Goal: Transaction & Acquisition: Purchase product/service

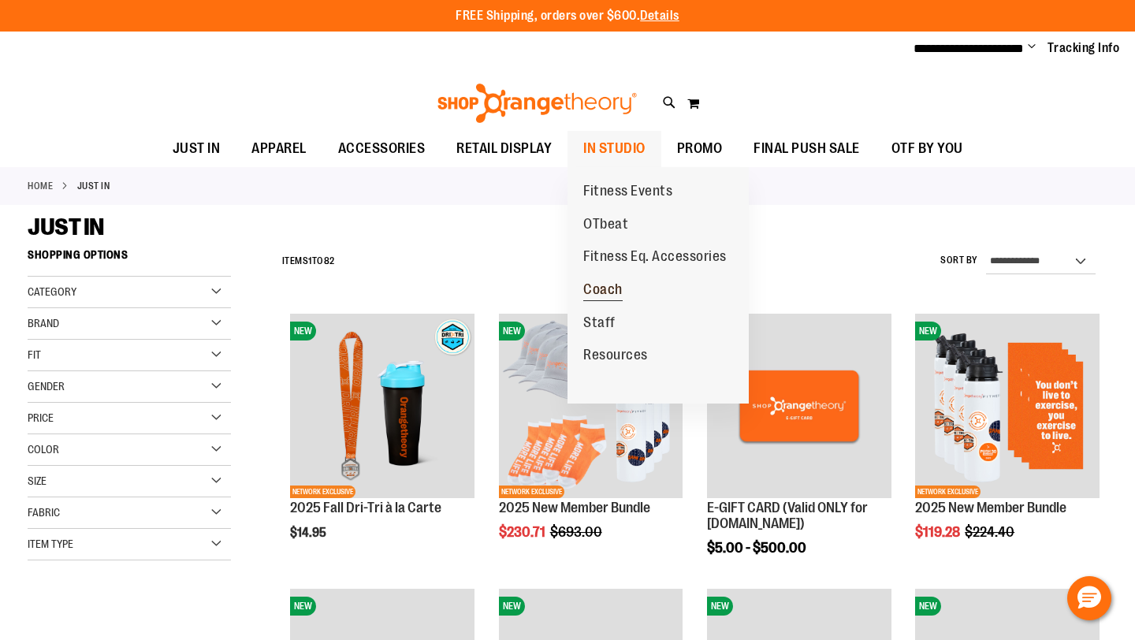
type input "**********"
click at [603, 288] on span "Coach" at bounding box center [602, 291] width 39 height 20
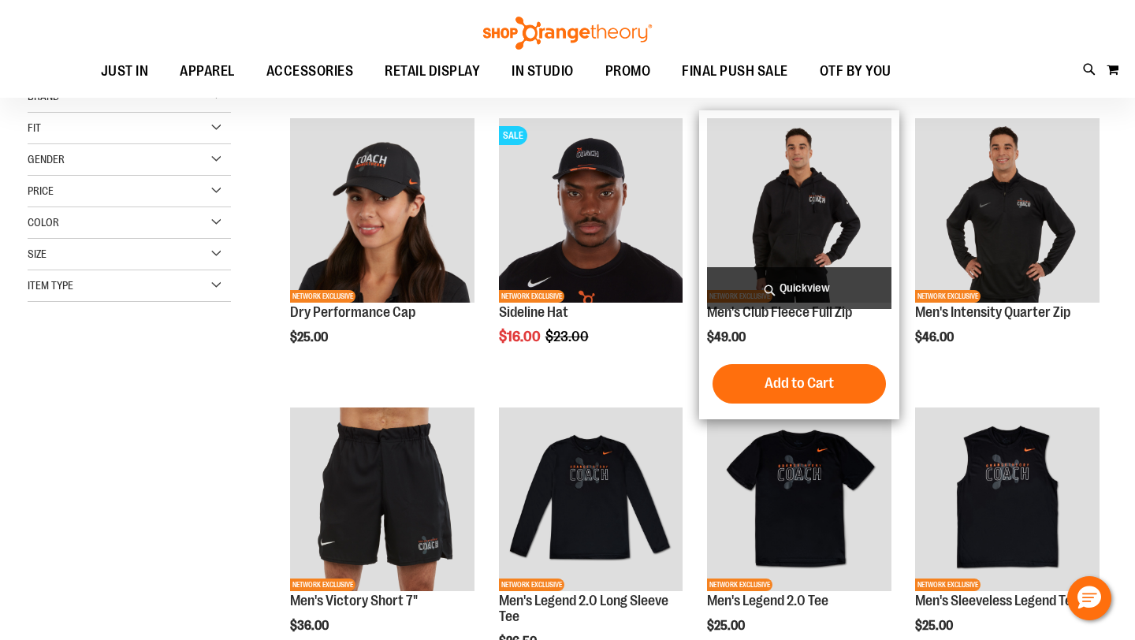
scroll to position [197, 0]
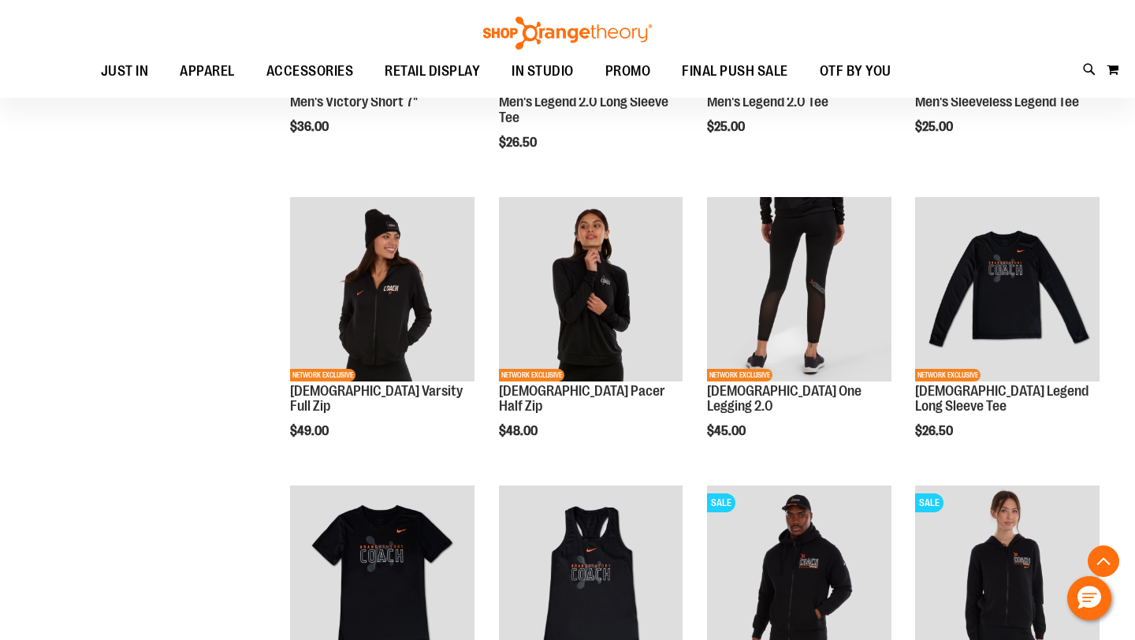
scroll to position [664, 0]
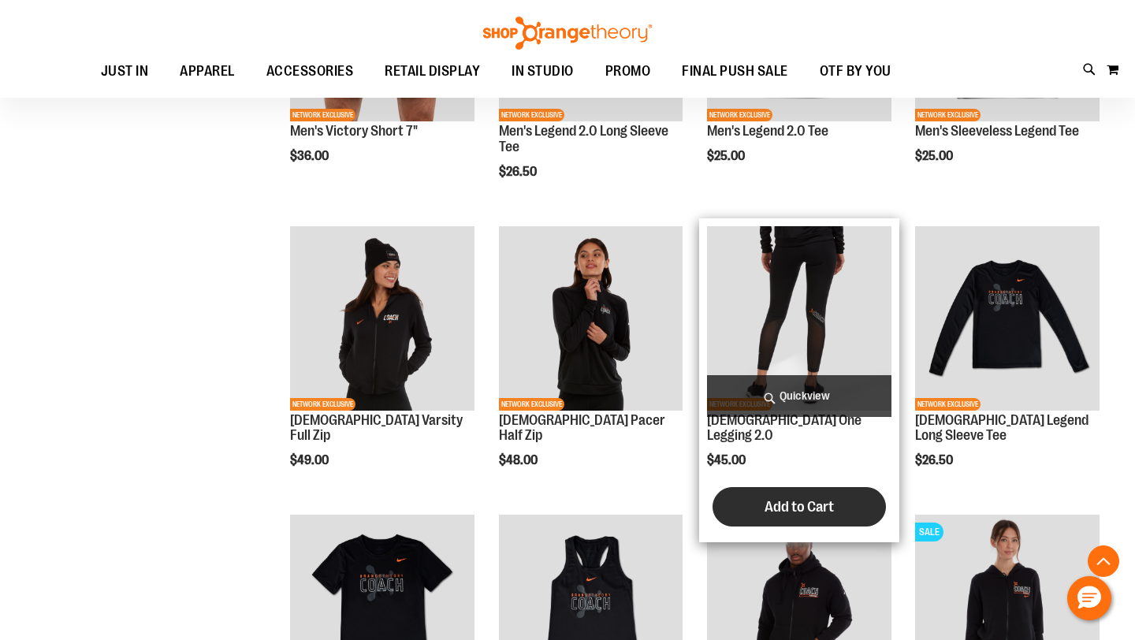
type input "**********"
click at [794, 498] on span "Add to Cart" at bounding box center [798, 506] width 69 height 17
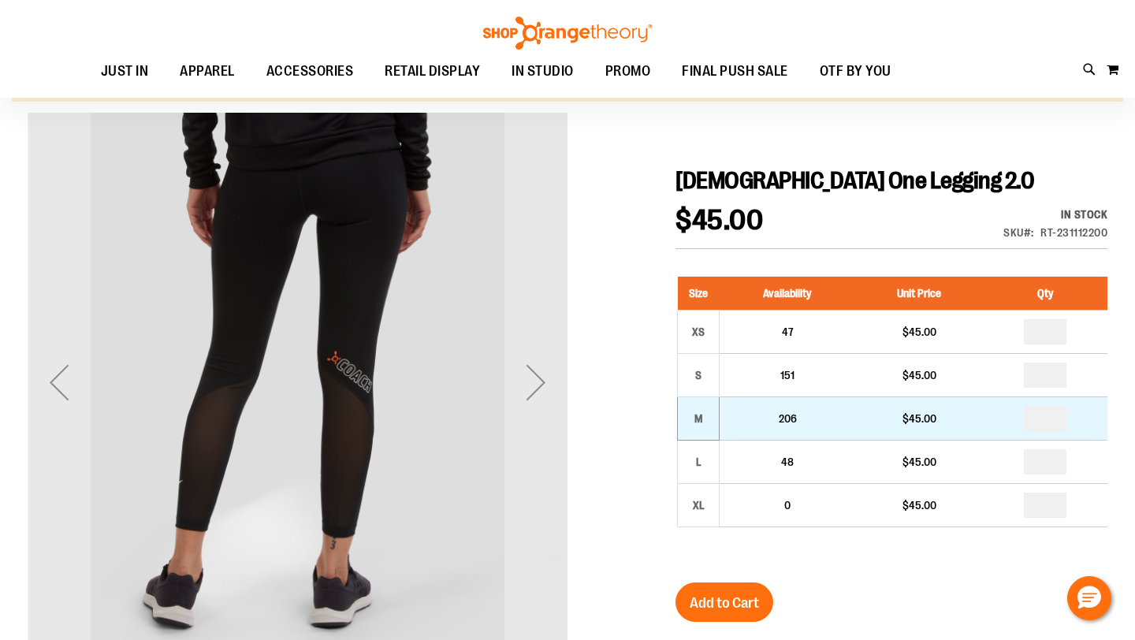
scroll to position [151, 0]
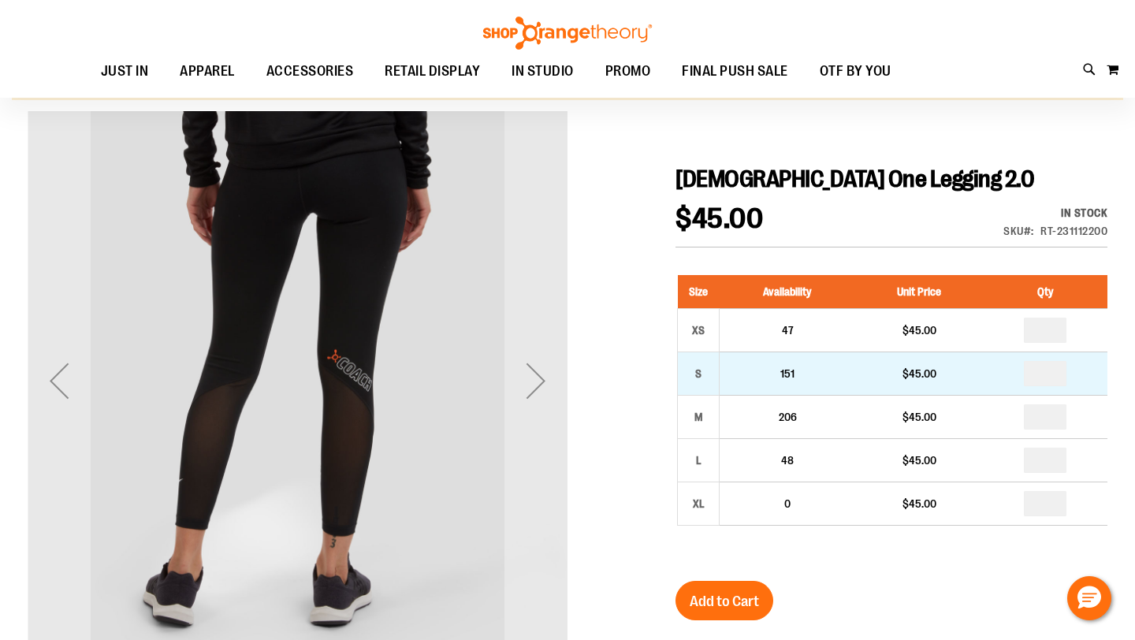
type input "**********"
click at [1055, 374] on input "number" at bounding box center [1045, 373] width 43 height 25
type input "*"
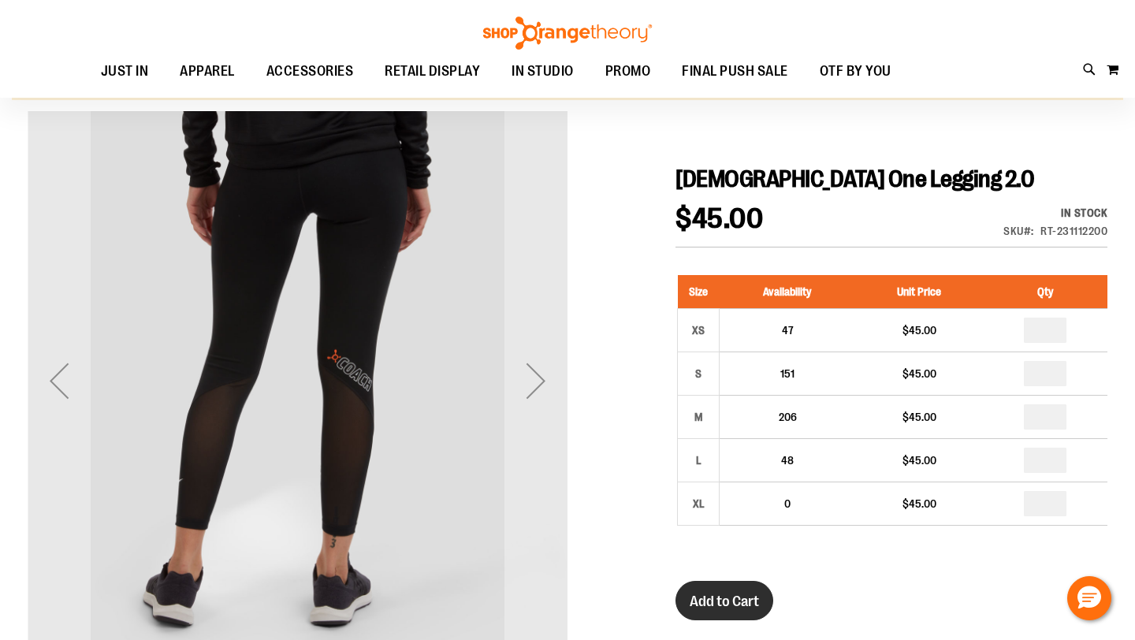
click at [721, 586] on button "Add to Cart" at bounding box center [724, 600] width 98 height 39
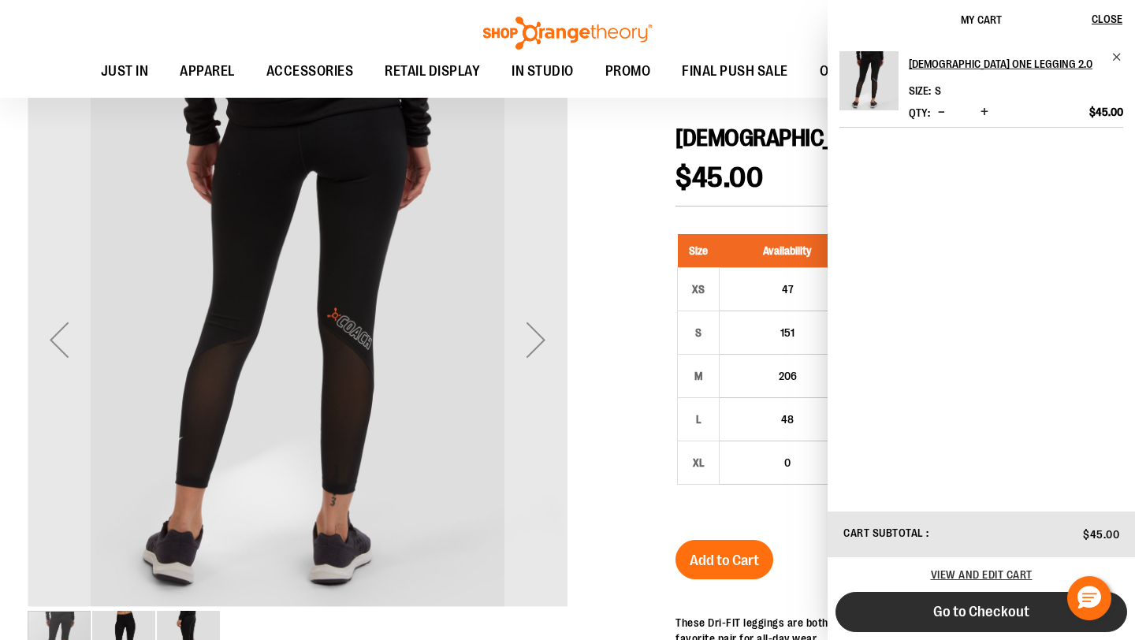
click at [917, 615] on button "Go to Checkout" at bounding box center [981, 612] width 292 height 40
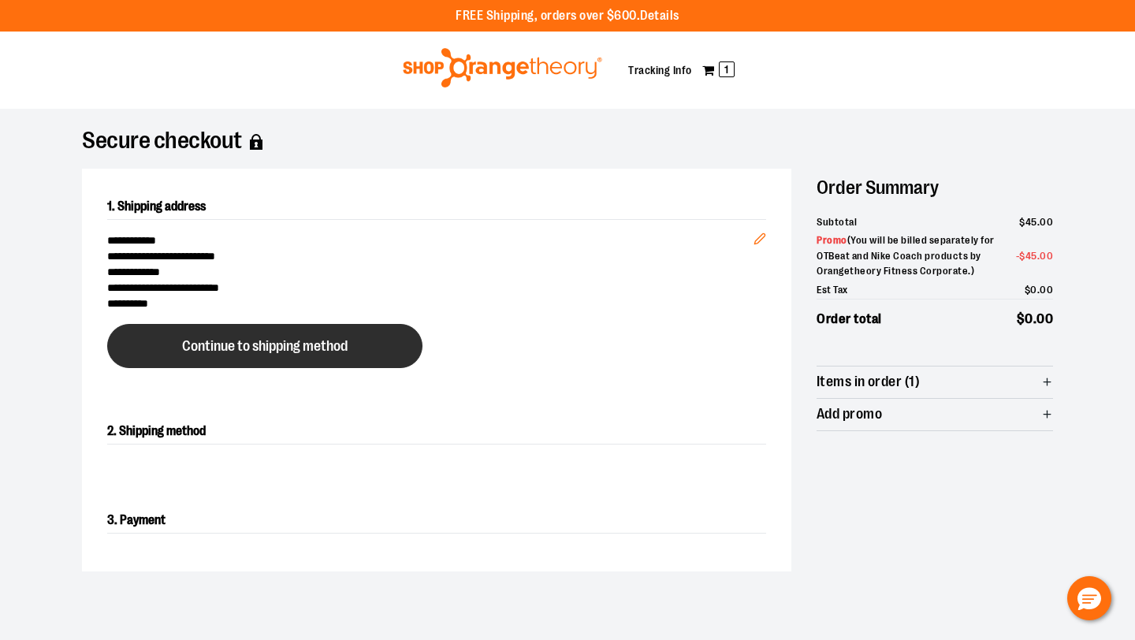
click at [211, 352] on span "Continue to shipping method" at bounding box center [264, 346] width 165 height 15
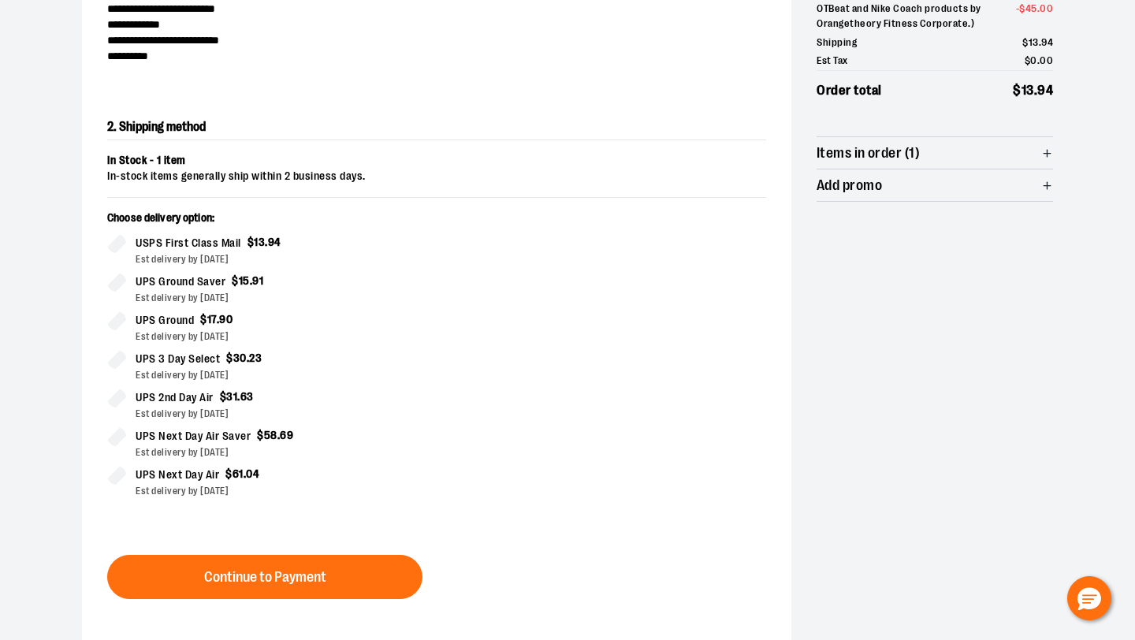
scroll to position [269, 0]
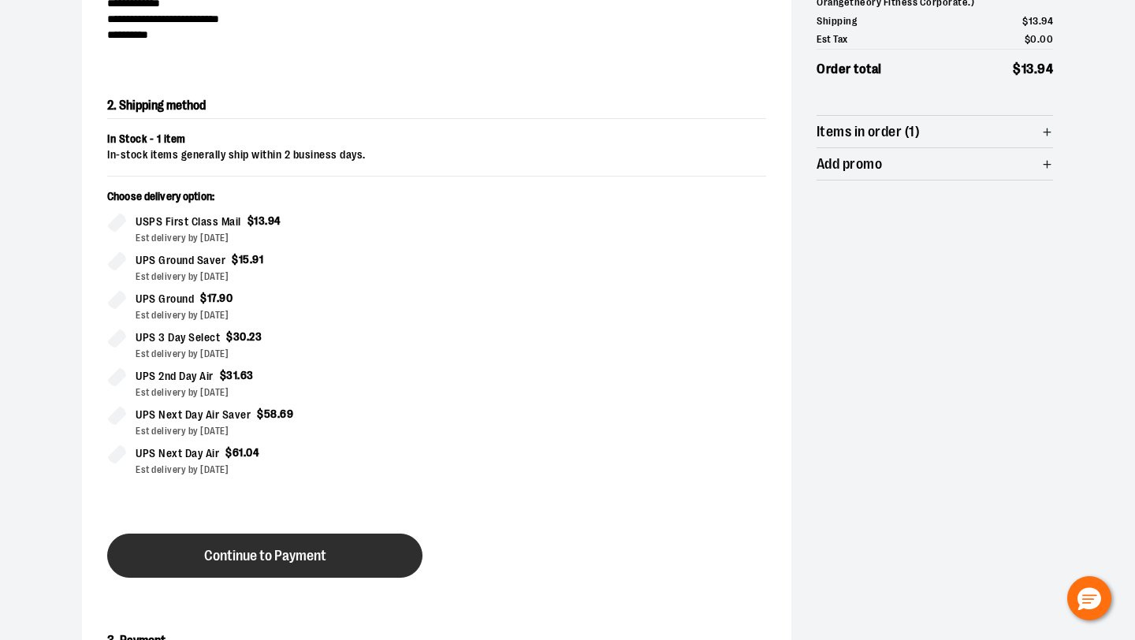
click at [224, 563] on button "Continue to Payment" at bounding box center [264, 555] width 315 height 44
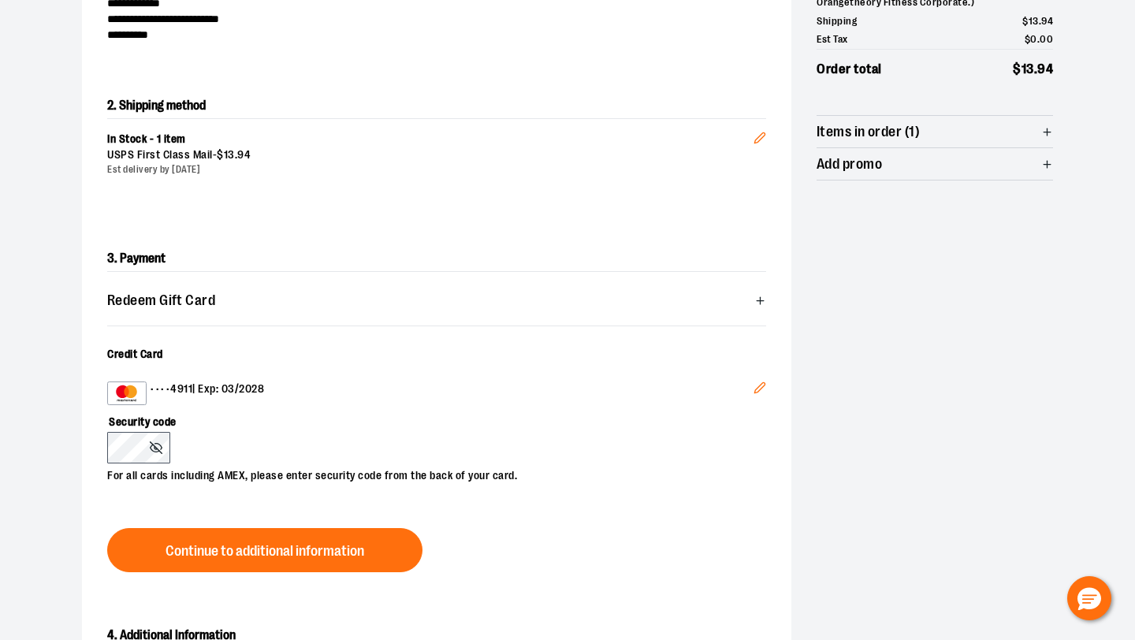
click at [764, 381] on icon "Edit" at bounding box center [759, 387] width 13 height 13
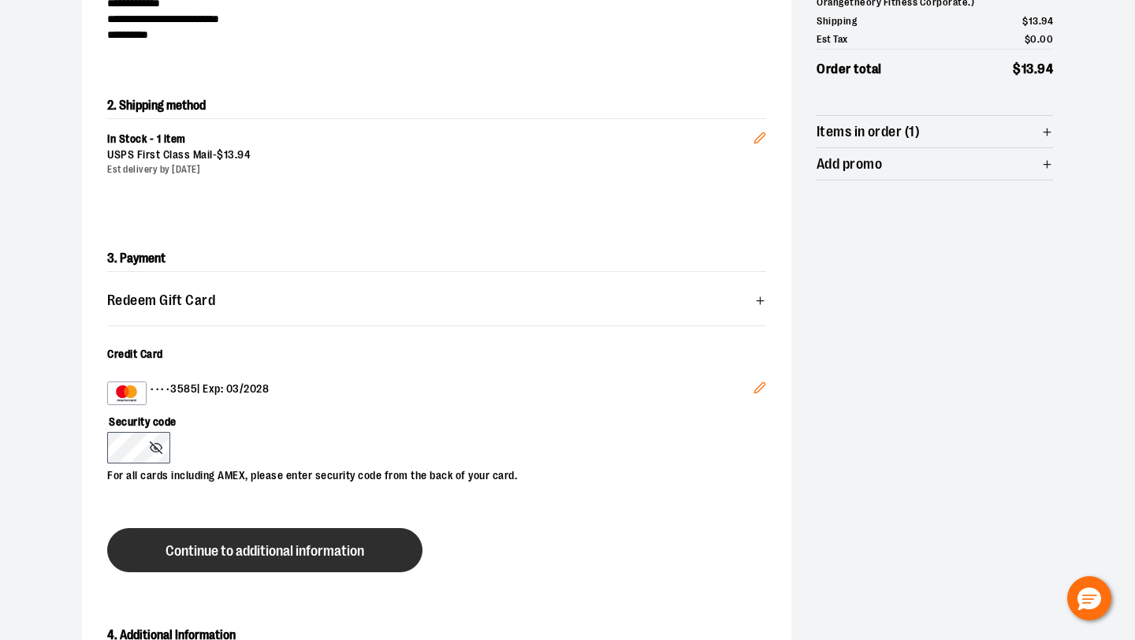
click at [270, 556] on span "Continue to additional information" at bounding box center [264, 551] width 199 height 15
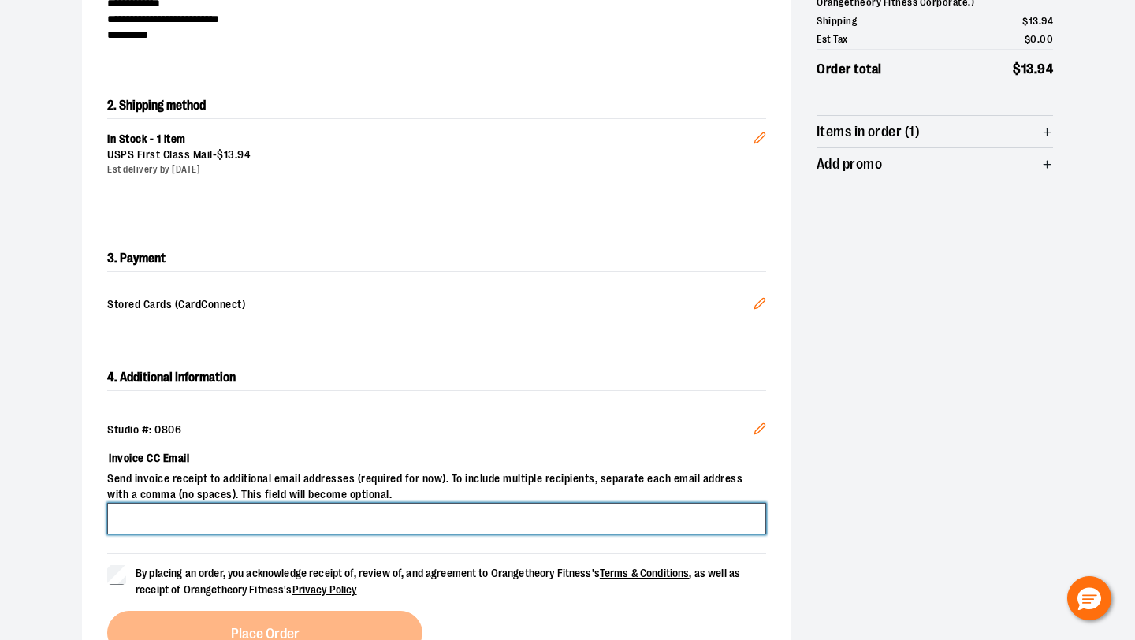
click at [176, 514] on input "Invoice CC Email" at bounding box center [436, 519] width 659 height 32
type input "**********"
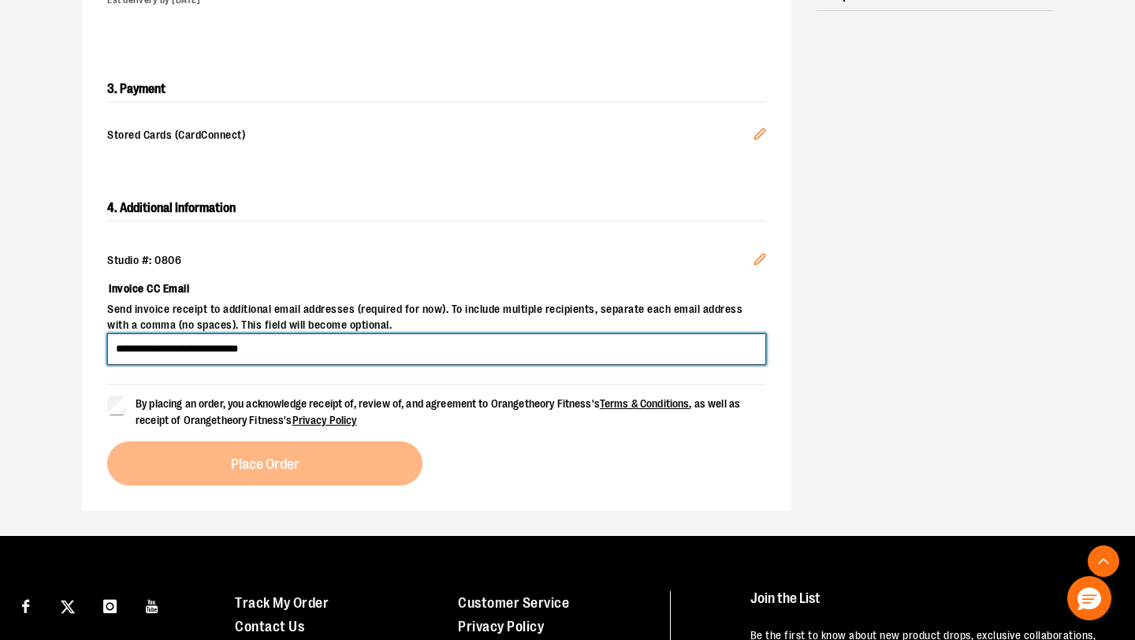
scroll to position [476, 0]
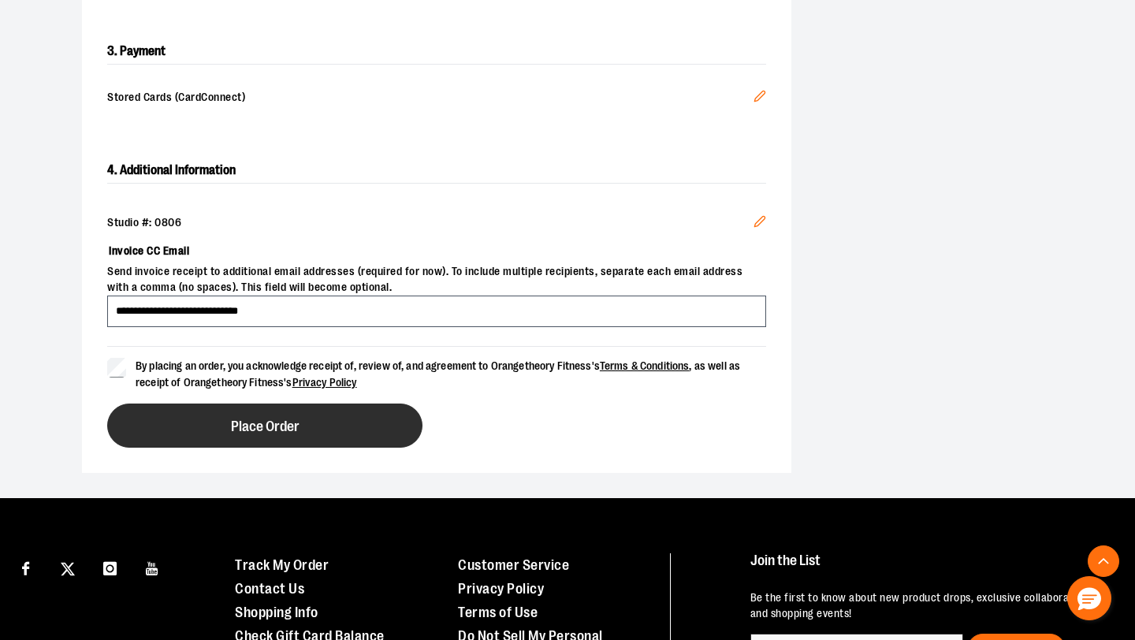
click at [236, 438] on button "Place Order" at bounding box center [264, 425] width 315 height 44
